Goal: Information Seeking & Learning: Check status

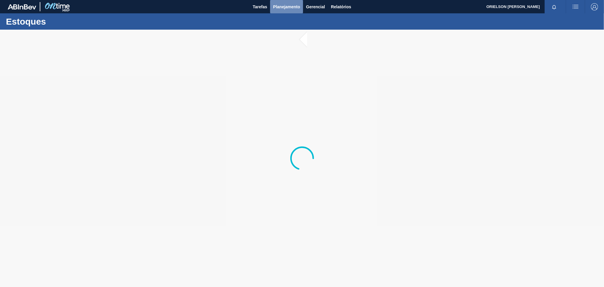
click at [281, 10] on button "Planejamento" at bounding box center [286, 6] width 33 height 13
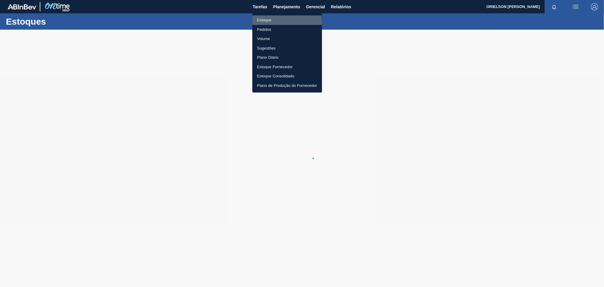
click at [282, 24] on li "Estoque" at bounding box center [287, 19] width 70 height 9
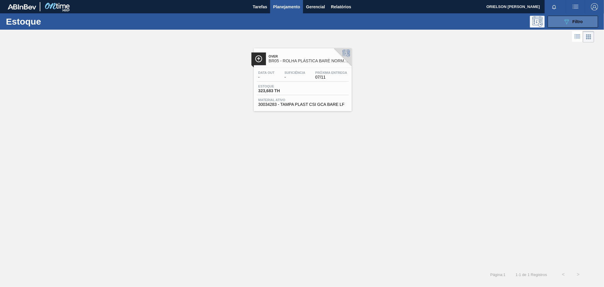
click at [573, 19] on span "Filtro" at bounding box center [577, 21] width 10 height 5
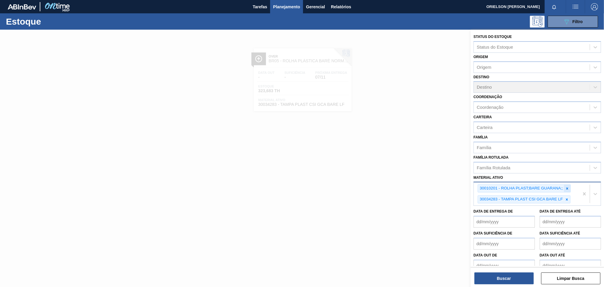
click at [568, 188] on icon at bounding box center [567, 188] width 4 height 4
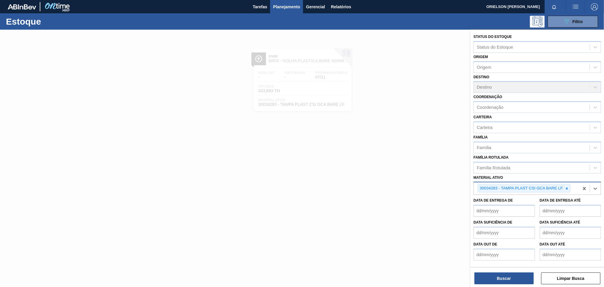
click at [568, 188] on icon at bounding box center [567, 188] width 4 height 4
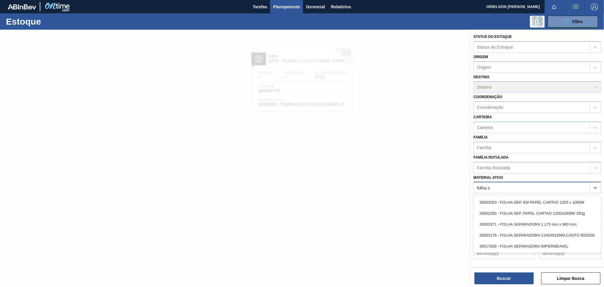
type ativo "folha se"
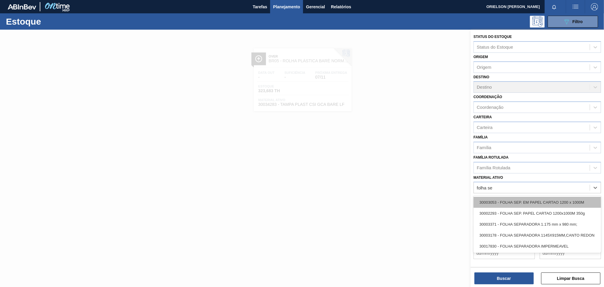
click at [552, 199] on div "30003053 - FOLHA SEP. EM PAPEL CARTAO 1200 x 1000M" at bounding box center [536, 202] width 127 height 11
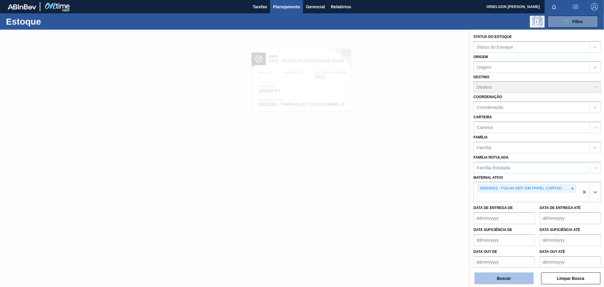
click at [496, 279] on button "Buscar" at bounding box center [503, 278] width 59 height 12
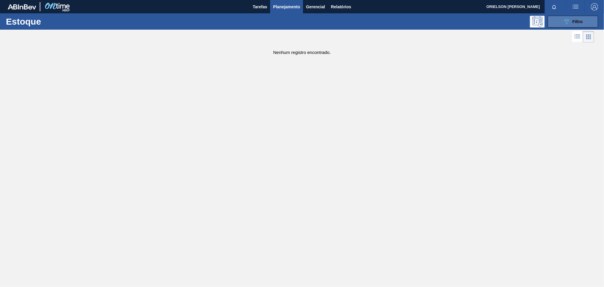
click at [565, 23] on icon "089F7B8B-B2A5-4AFE-B5C0-19BA573D28AC" at bounding box center [566, 21] width 7 height 7
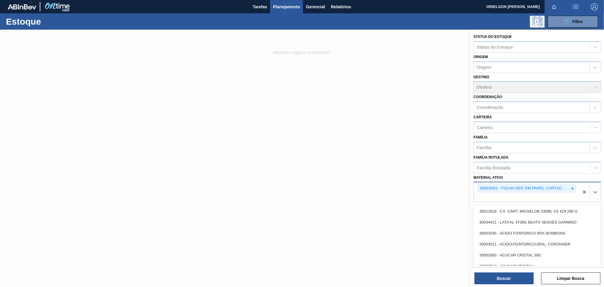
click at [540, 194] on div "30003053 - FOLHA SEP. EM PAPEL CARTAO 1200 x 1000M" at bounding box center [526, 192] width 105 height 20
type ativo "folha"
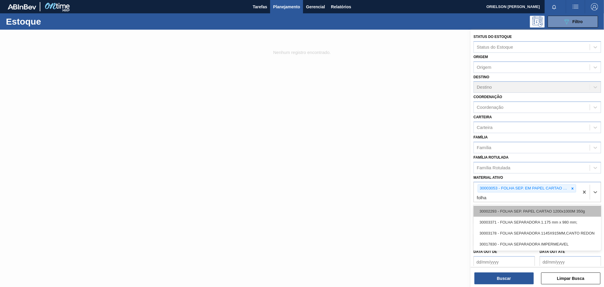
click at [547, 210] on div "30002293 - FOLHA SEP. PAPEL CARTAO 1200x1000M 350g" at bounding box center [536, 211] width 127 height 11
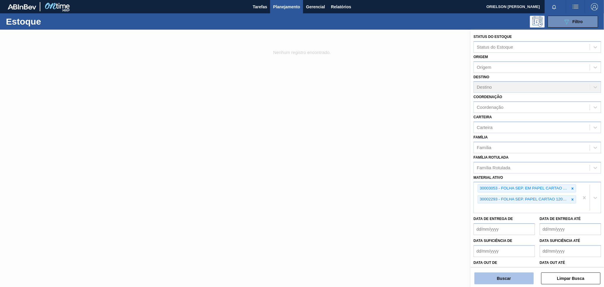
click at [523, 278] on button "Buscar" at bounding box center [503, 278] width 59 height 12
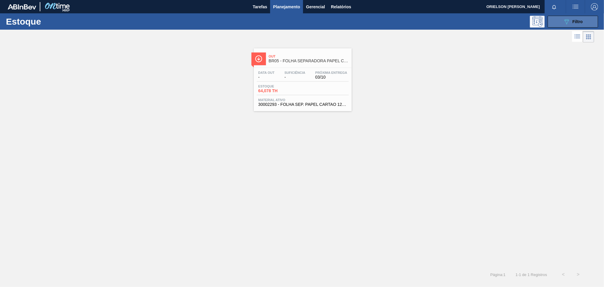
click at [586, 20] on button "089F7B8B-B2A5-4AFE-B5C0-19BA573D28AC Filtro" at bounding box center [572, 22] width 50 height 12
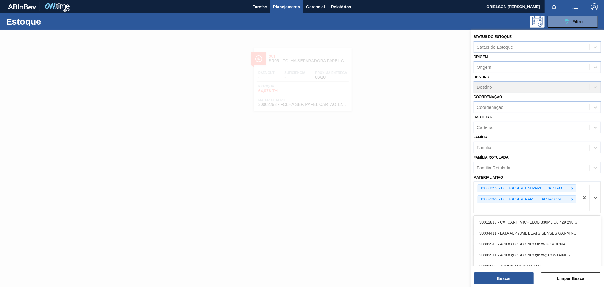
click at [542, 203] on div "30003053 - FOLHA SEP. EM PAPEL CARTAO 1200 x 1000M 30002293 - FOLHA SEP. PAPEL …" at bounding box center [526, 197] width 105 height 31
type ativo "folha se"
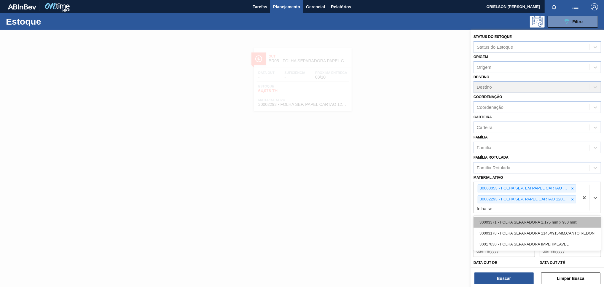
click at [534, 221] on div "30003371 - FOLHA SEPARADORA 1.175 mm x 980 mm;" at bounding box center [536, 222] width 127 height 11
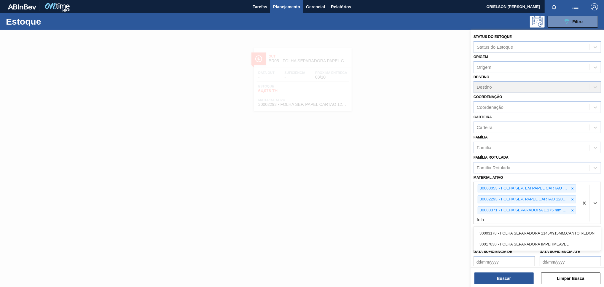
type ativo "folha"
click at [532, 231] on div "30003178 - FOLHA SEPARADORA 1145X915MM,CANTO REDON" at bounding box center [536, 233] width 127 height 11
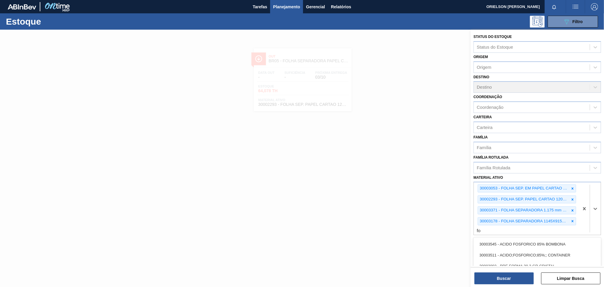
type ativo "f"
type ativo "folh"
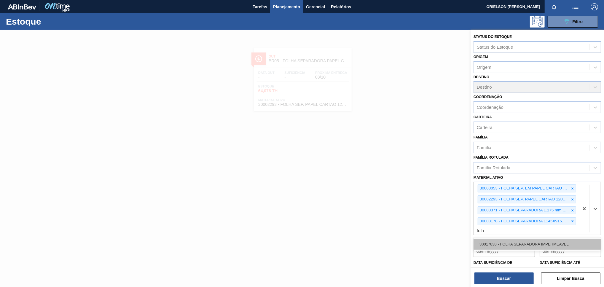
click at [538, 239] on div "30017830 - FOLHA SEPARADORA IMPERMEAVEL" at bounding box center [536, 244] width 127 height 11
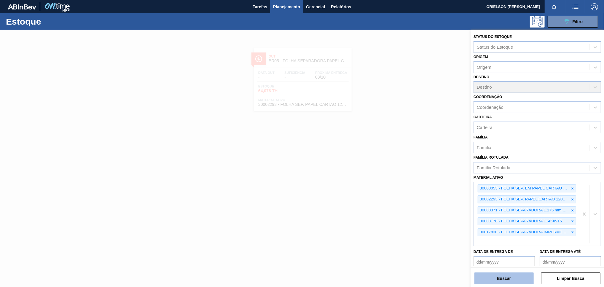
click at [515, 280] on button "Buscar" at bounding box center [503, 278] width 59 height 12
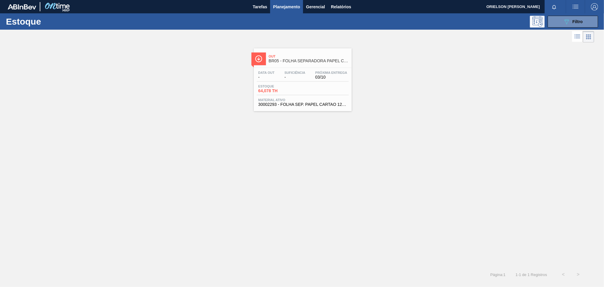
click at [339, 96] on div "Data out - Suficiência - Próxima Entrega 03/10 Estoque 64,078 TH Material ativo…" at bounding box center [303, 88] width 98 height 40
